Goal: Navigation & Orientation: Understand site structure

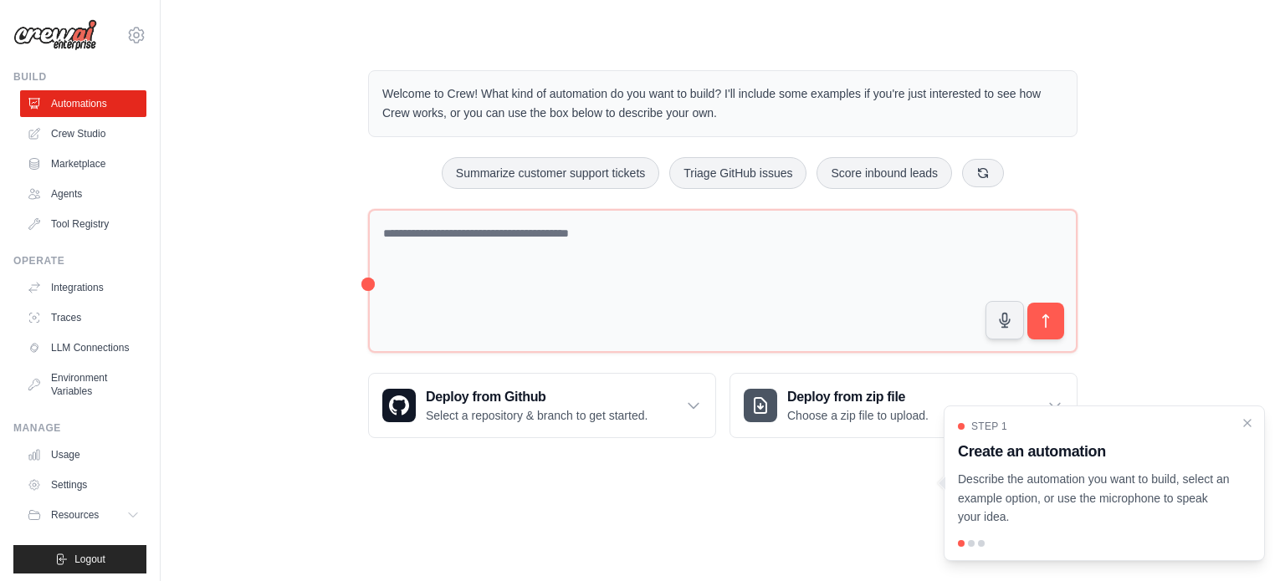
click at [80, 39] on img at bounding box center [55, 35] width 84 height 32
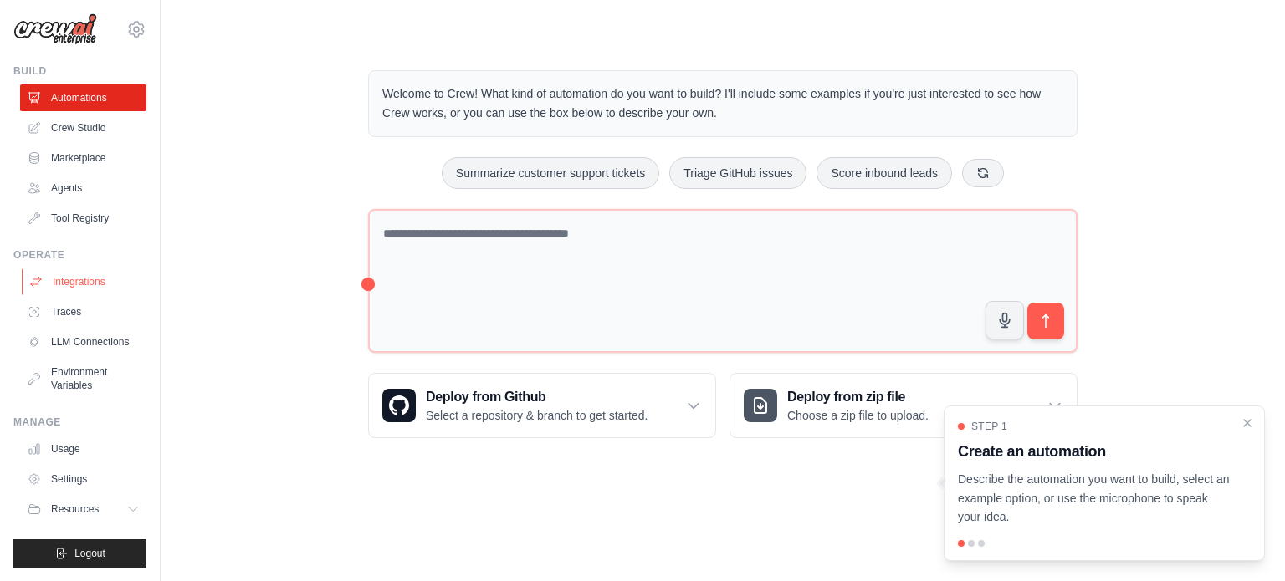
scroll to position [18, 0]
click at [71, 444] on link "Usage" at bounding box center [85, 449] width 126 height 27
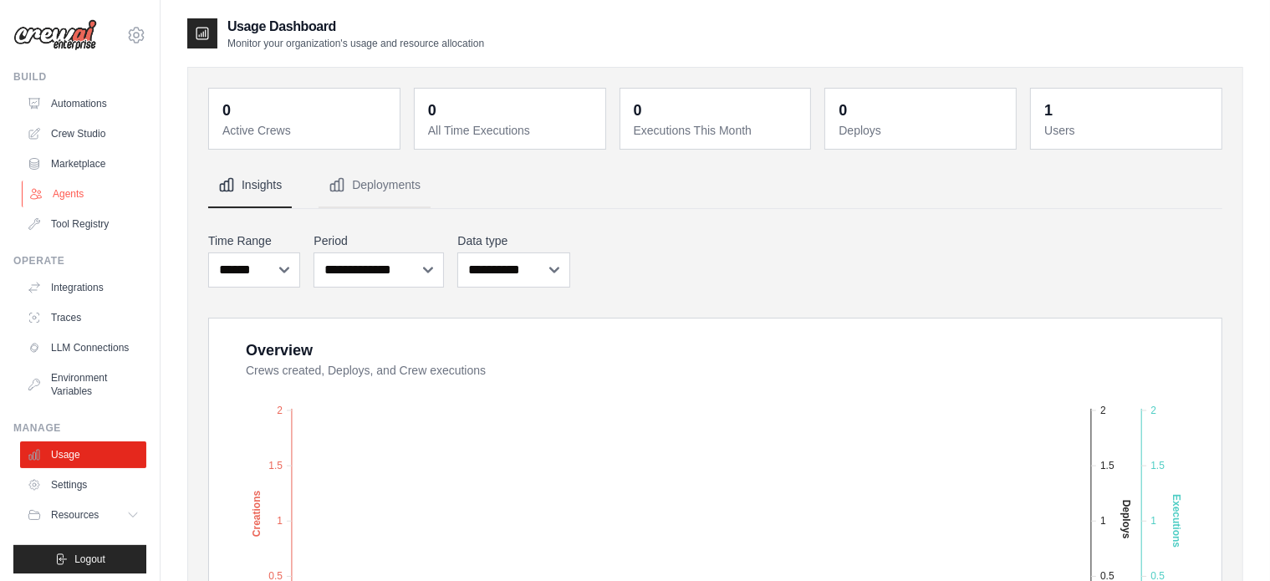
click at [60, 197] on link "Agents" at bounding box center [85, 194] width 126 height 27
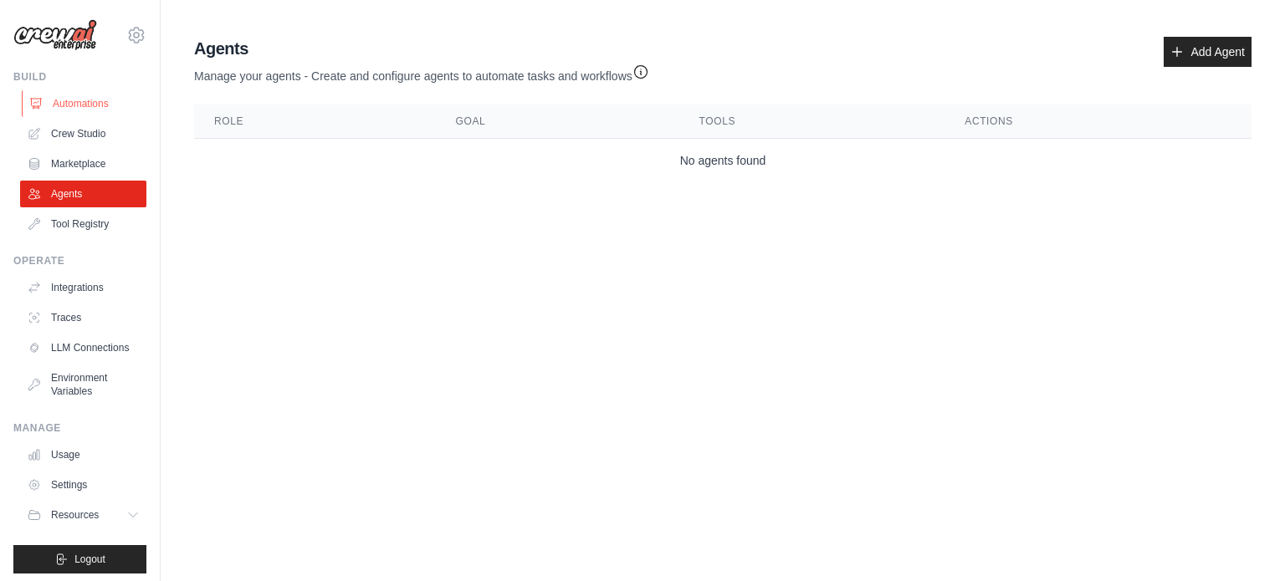
click at [84, 110] on link "Automations" at bounding box center [85, 103] width 126 height 27
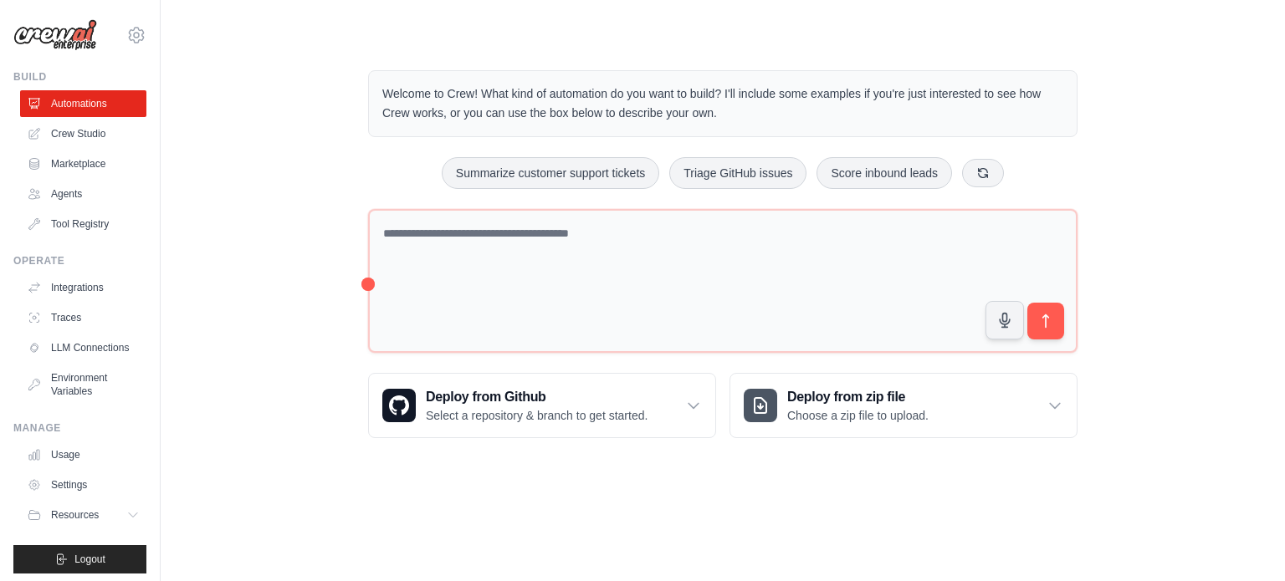
click at [60, 39] on img at bounding box center [55, 35] width 84 height 32
click at [54, 35] on img at bounding box center [55, 35] width 84 height 32
click at [68, 119] on ul "Automations Crew Studio Marketplace Agents Tool Registry" at bounding box center [83, 163] width 126 height 147
click at [69, 114] on link "Automations" at bounding box center [85, 103] width 126 height 27
